Goal: Information Seeking & Learning: Learn about a topic

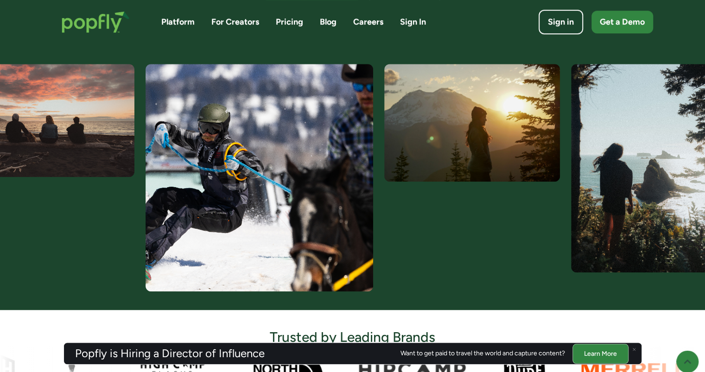
scroll to position [232, 0]
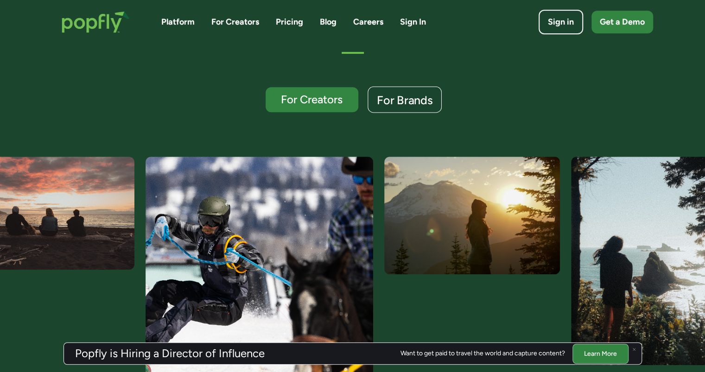
click at [398, 104] on div "For Brands" at bounding box center [405, 100] width 56 height 12
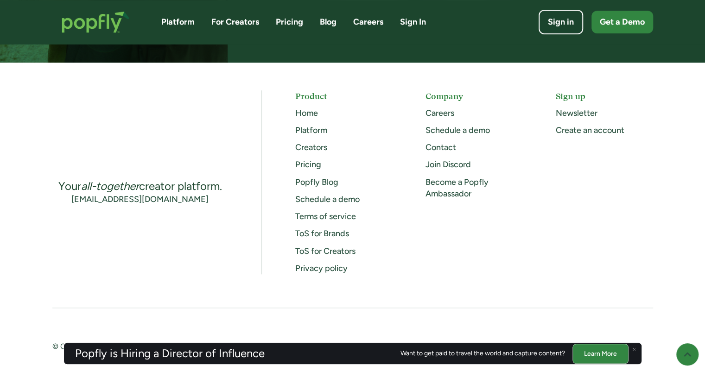
scroll to position [2484, 0]
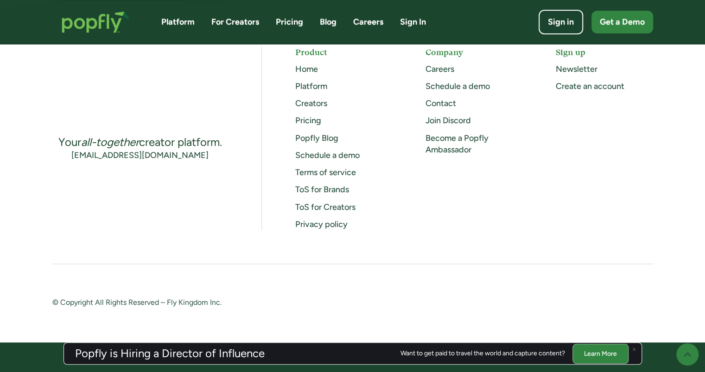
click at [304, 123] on link "Pricing" at bounding box center [308, 120] width 26 height 10
